Goal: Find specific page/section: Find specific page/section

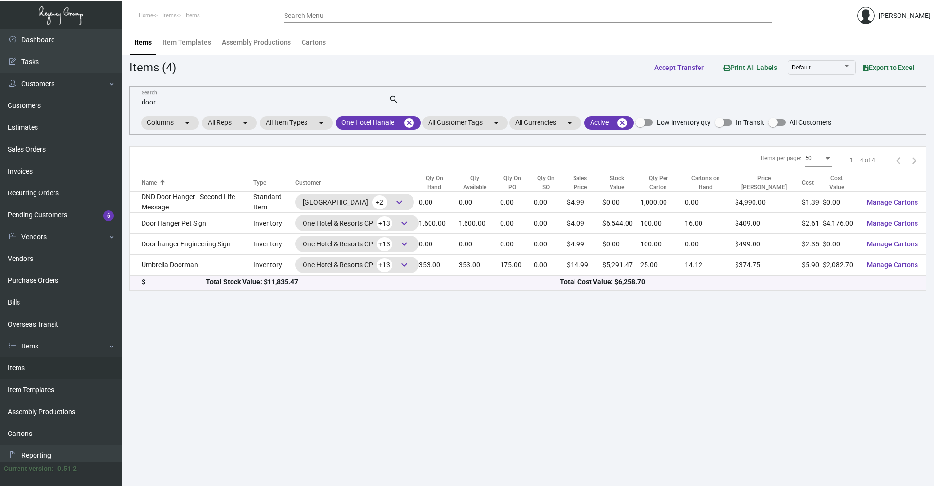
scroll to position [49, 0]
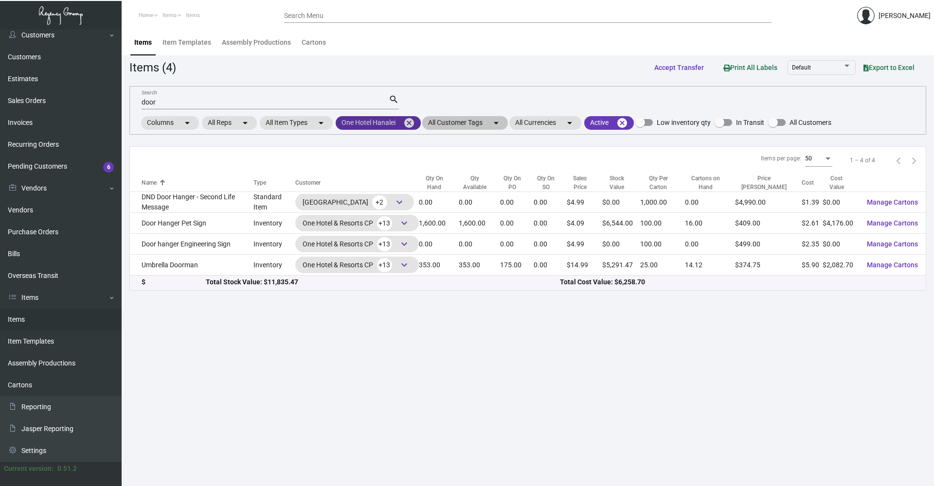
click at [413, 126] on mat-icon "cancel" at bounding box center [409, 123] width 12 height 12
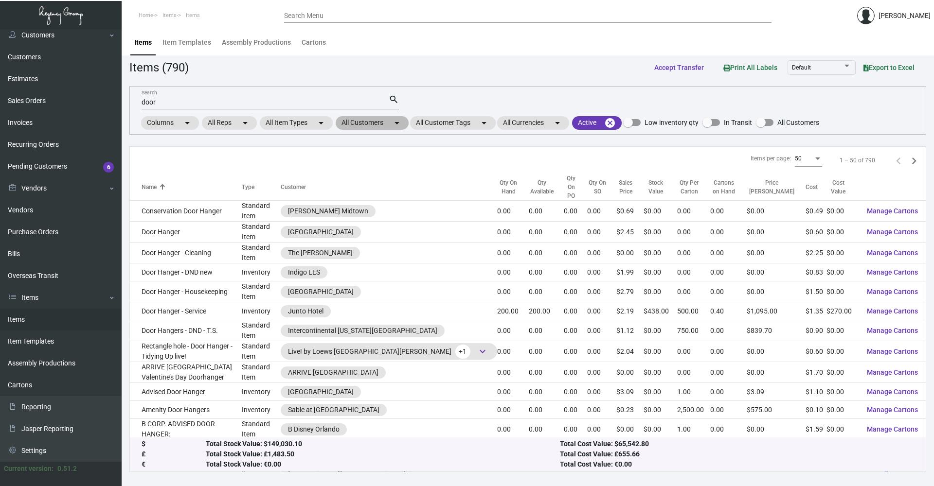
click at [395, 124] on mat-icon "arrow_drop_down" at bounding box center [397, 123] width 12 height 12
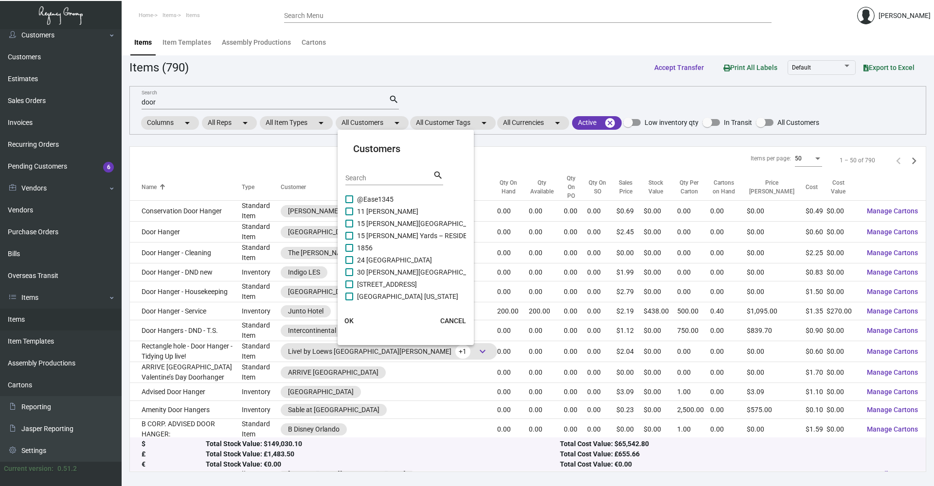
click at [392, 178] on input "Search" at bounding box center [389, 179] width 88 height 8
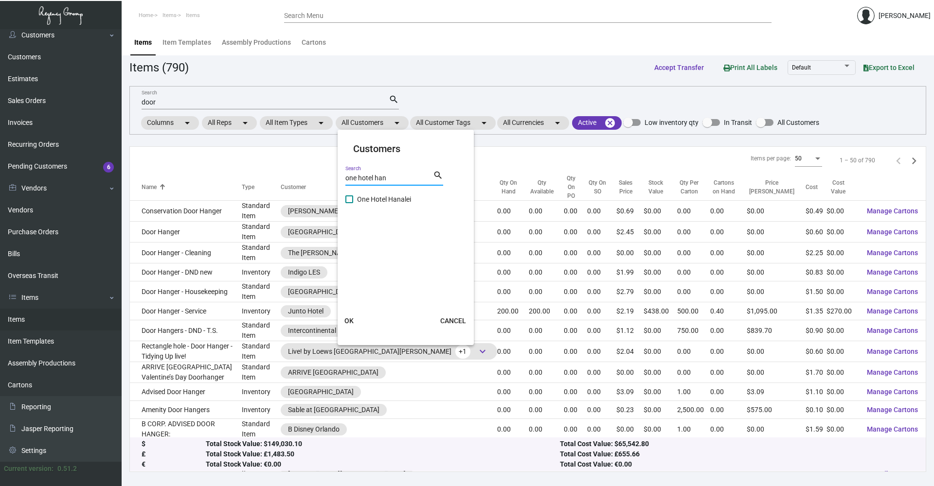
type input "one hotel han"
click at [349, 199] on span at bounding box center [349, 200] width 8 height 8
click at [349, 203] on input "One Hotel Hanalei" at bounding box center [349, 203] width 0 height 0
checkbox input "true"
click at [347, 318] on span "OK" at bounding box center [348, 321] width 9 height 8
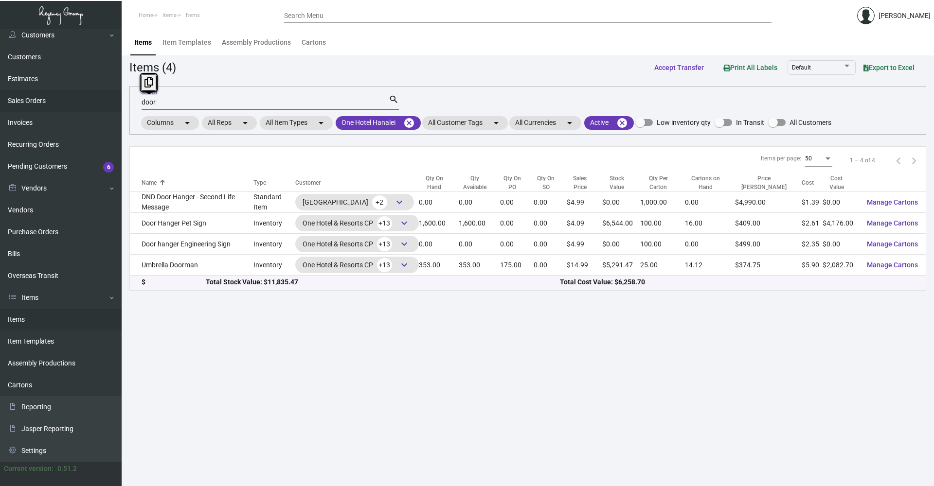
drag, startPoint x: 167, startPoint y: 105, endPoint x: 102, endPoint y: 103, distance: 65.2
click at [102, 103] on div "Dashboard Dashboard Tasks Customers Customers Estimates Sales Orders Invoices R…" at bounding box center [467, 257] width 934 height 457
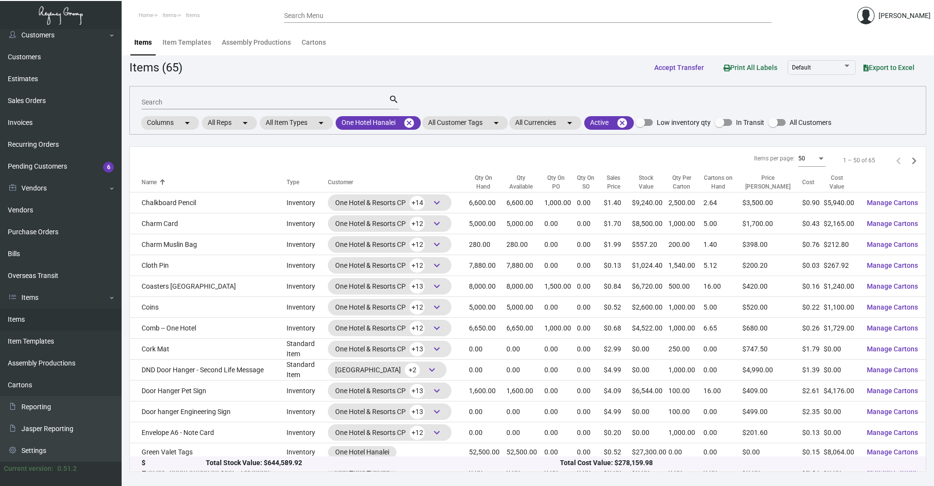
scroll to position [97, 0]
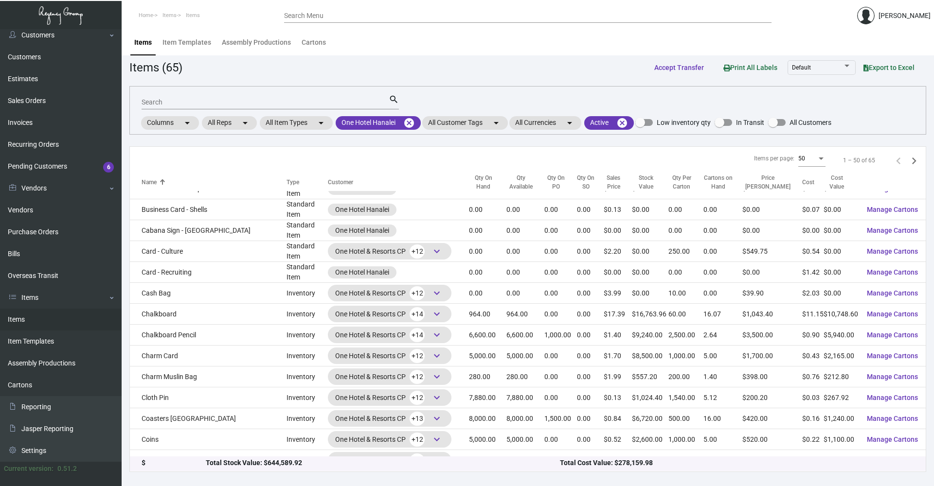
click at [197, 99] on div "Search" at bounding box center [265, 101] width 247 height 15
type input "note"
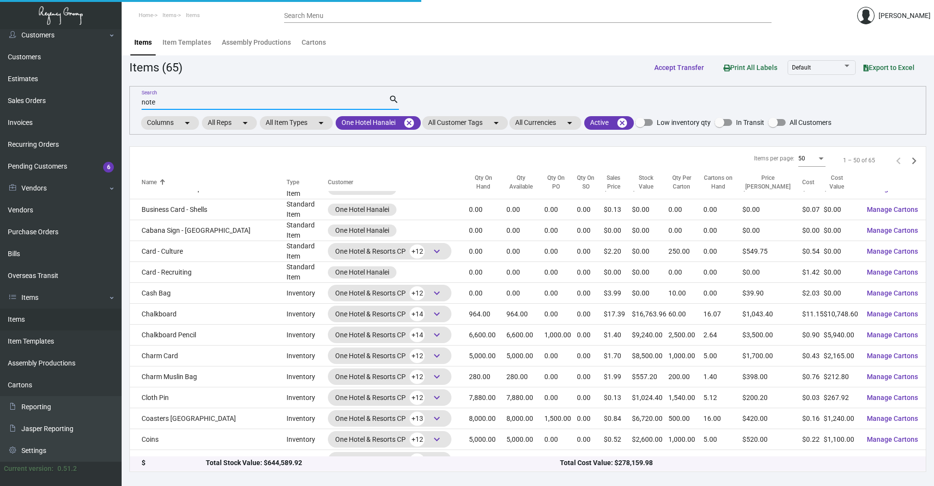
scroll to position [0, 0]
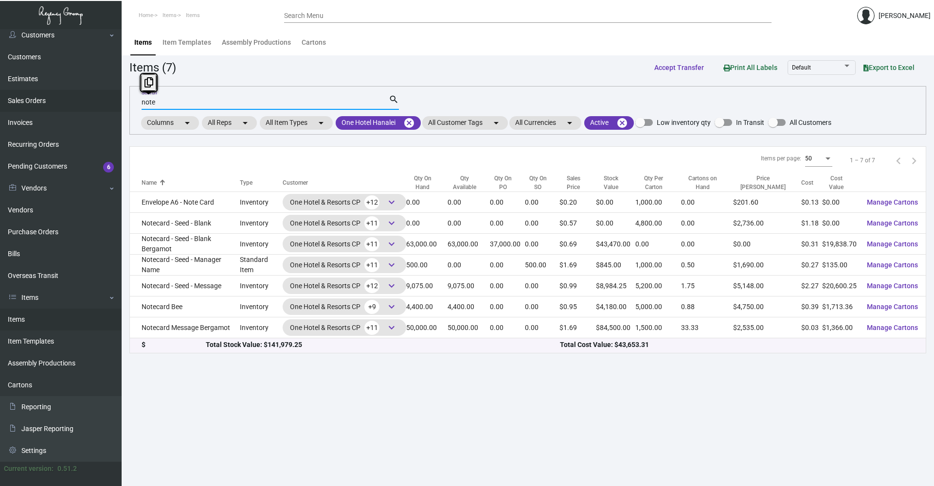
drag, startPoint x: 173, startPoint y: 102, endPoint x: 104, endPoint y: 111, distance: 69.3
click at [104, 111] on div "Dashboard Dashboard Tasks Customers Customers Estimates Sales Orders Invoices R…" at bounding box center [467, 257] width 934 height 457
type input "pad"
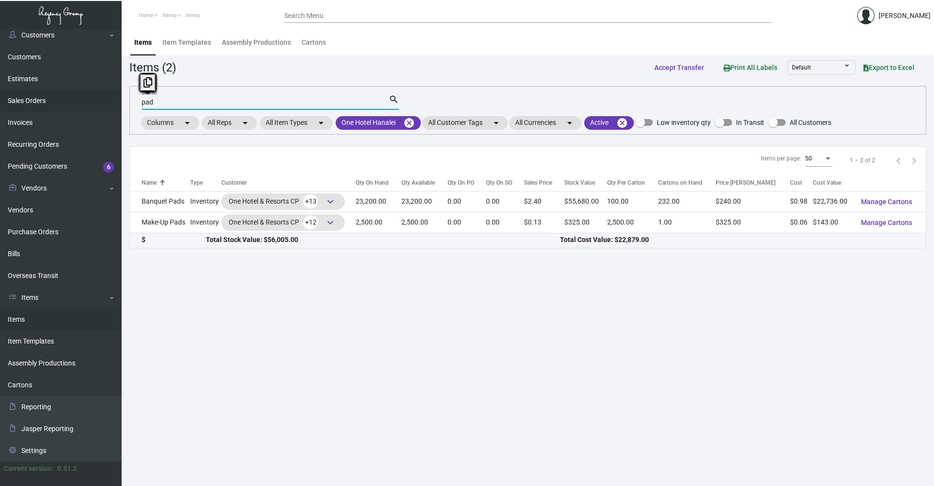
drag, startPoint x: 105, startPoint y: 106, endPoint x: 99, endPoint y: 106, distance: 5.4
click at [99, 106] on div "Dashboard Dashboard Tasks Customers Customers Estimates Sales Orders Invoices R…" at bounding box center [467, 257] width 934 height 457
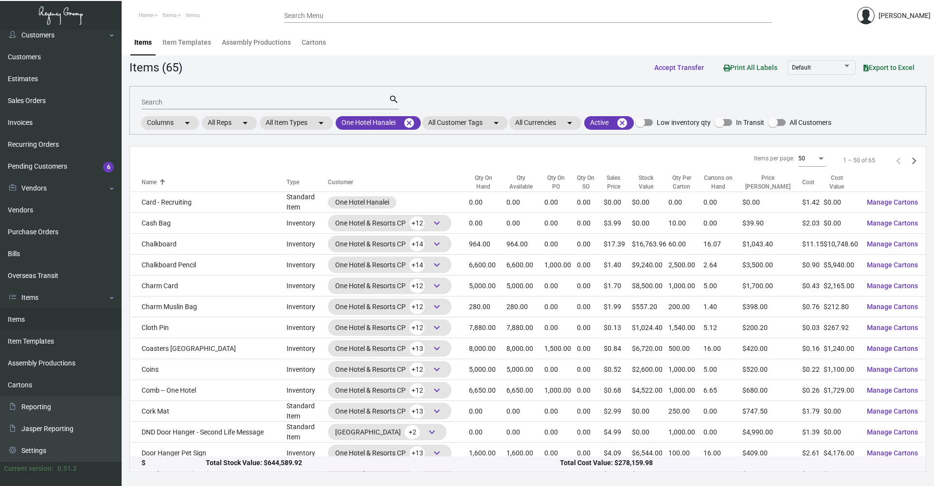
scroll to position [22, 0]
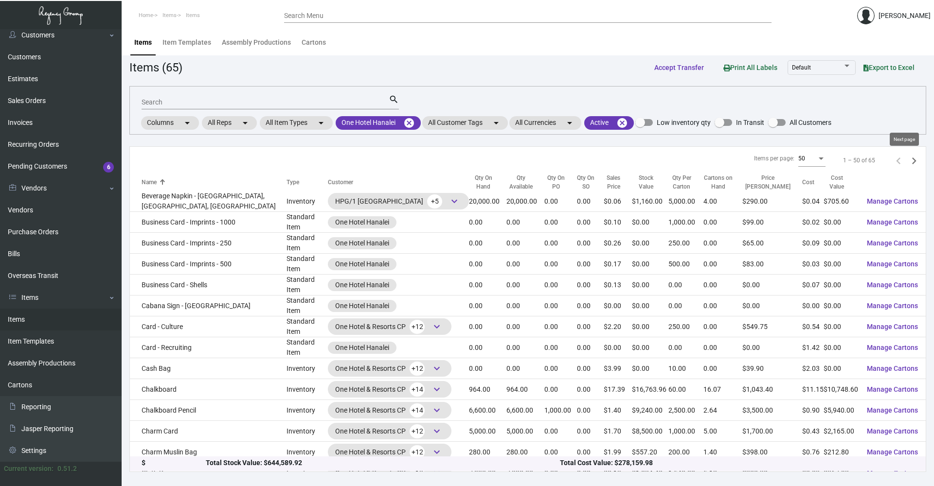
click at [908, 157] on icon "Next page" at bounding box center [914, 161] width 14 height 14
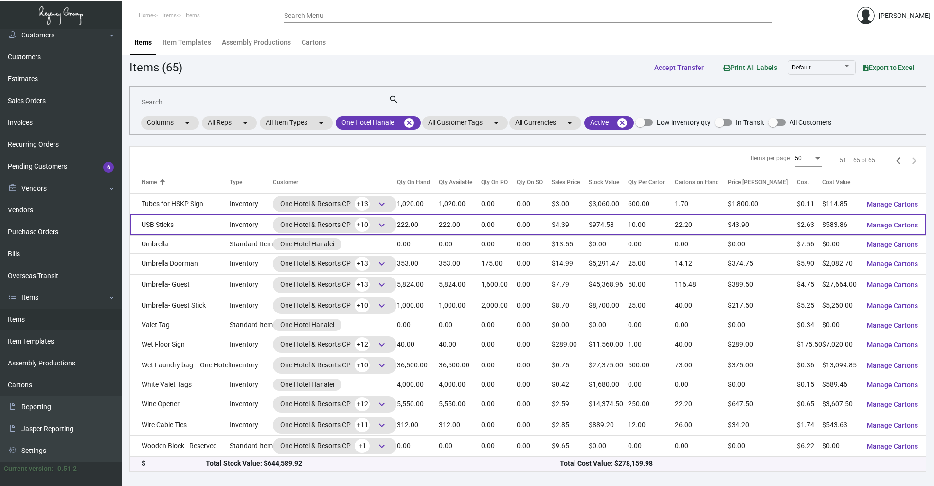
scroll to position [0, 0]
